Goal: Information Seeking & Learning: Learn about a topic

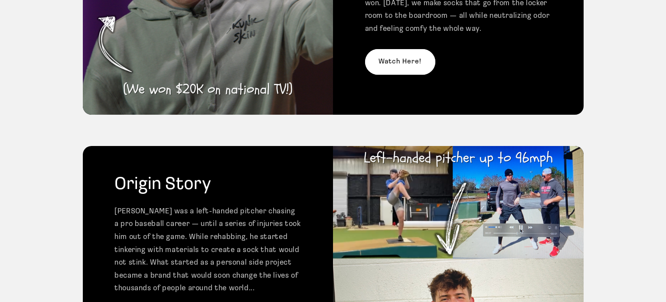
scroll to position [407, 0]
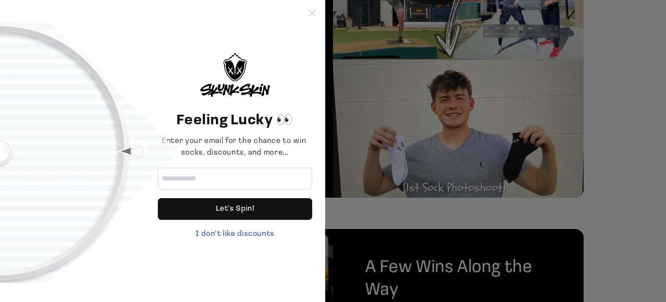
click at [312, 15] on icon at bounding box center [312, 13] width 7 height 7
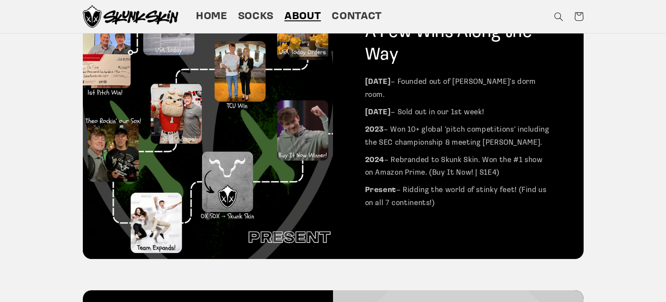
scroll to position [640, 0]
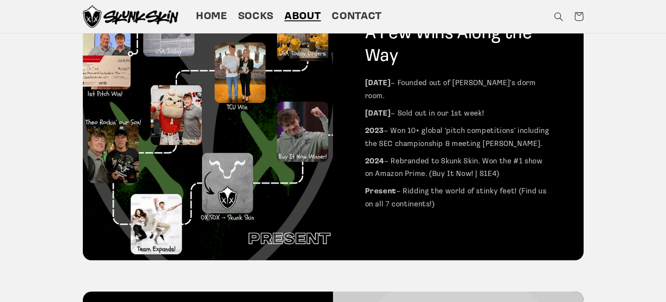
drag, startPoint x: 408, startPoint y: 81, endPoint x: 530, endPoint y: 85, distance: 122.4
click at [530, 85] on p "[DATE] – Founded out of [PERSON_NAME]'s dorm room." at bounding box center [458, 90] width 187 height 26
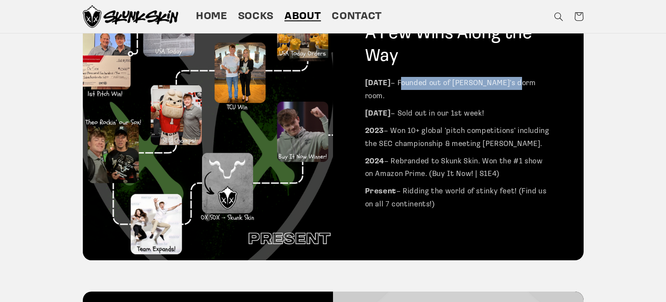
drag, startPoint x: 410, startPoint y: 79, endPoint x: 525, endPoint y: 85, distance: 114.3
click at [525, 85] on p "[DATE] – Founded out of [PERSON_NAME]'s dorm room." at bounding box center [458, 90] width 187 height 26
copy p "Founded out of [PERSON_NAME]'s dorm room"
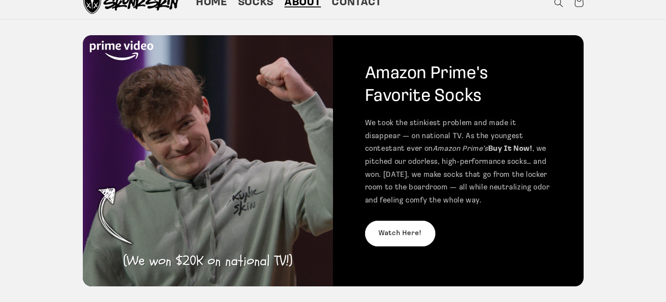
scroll to position [0, 0]
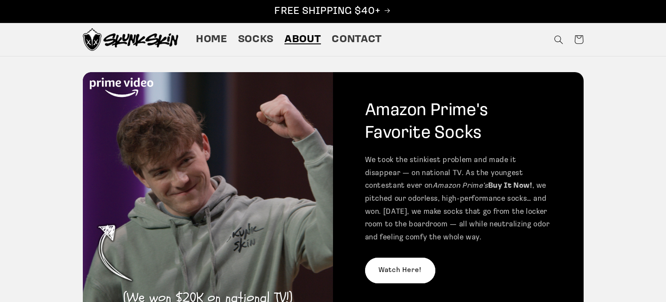
drag, startPoint x: 361, startPoint y: 155, endPoint x: 467, endPoint y: 163, distance: 106.5
click at [467, 163] on div "Amazon Prime's Favorite Socks We took the stinkiest problem and made it disappe…" at bounding box center [458, 197] width 251 height 251
click at [467, 163] on p "We took the stinkiest problem and made it disappear — on national TV. As the yo…" at bounding box center [458, 199] width 187 height 90
drag, startPoint x: 407, startPoint y: 164, endPoint x: 401, endPoint y: 163, distance: 5.3
click at [401, 163] on p "We took the stinkiest problem and made it disappear — on national TV. As the yo…" at bounding box center [458, 199] width 187 height 90
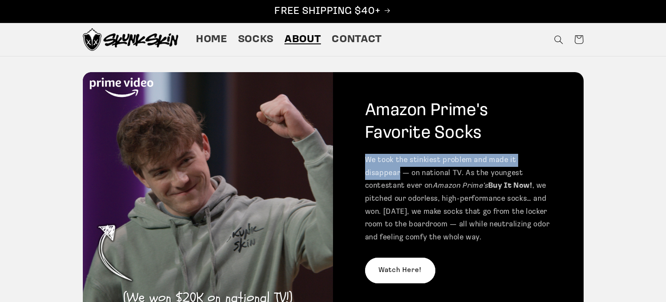
drag, startPoint x: 368, startPoint y: 158, endPoint x: 550, endPoint y: 158, distance: 182.2
click at [550, 158] on p "We took the stinkiest problem and made it disappear — on national TV. As the yo…" at bounding box center [458, 199] width 187 height 90
copy p "We took the stinkiest problem and made it disappear"
click at [27, 152] on div "Amazon Prime's Favorite Socks We took the stinkiest problem and made it disappe…" at bounding box center [333, 197] width 666 height 282
